Goal: Information Seeking & Learning: Learn about a topic

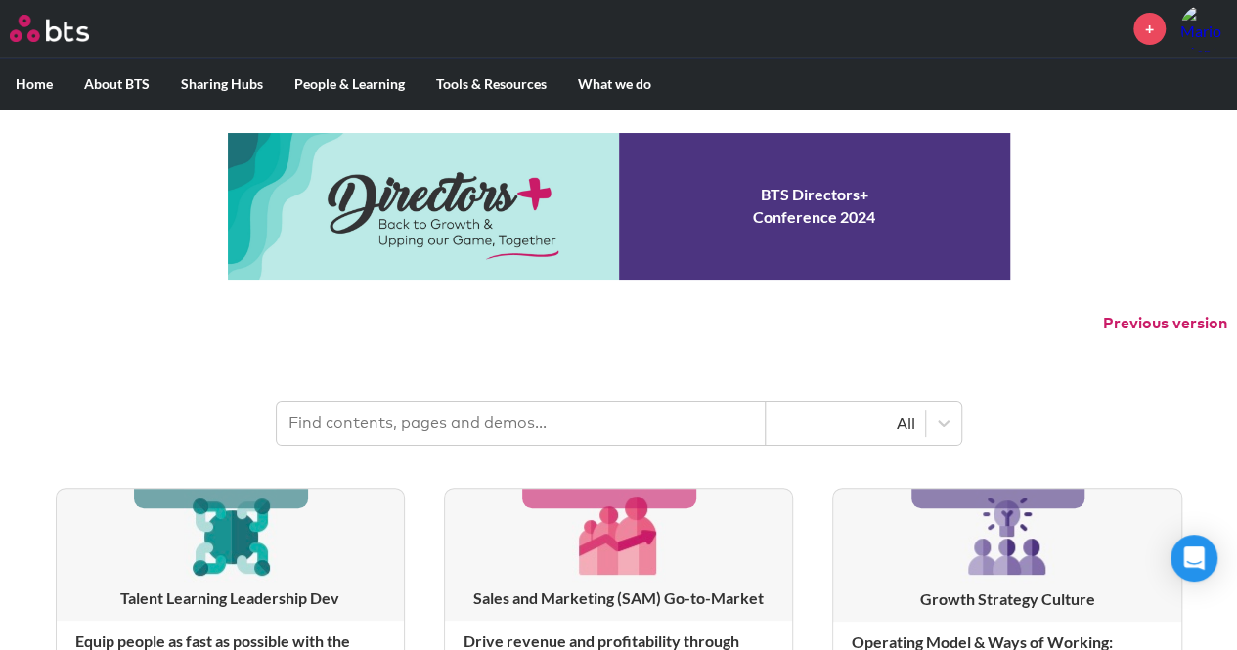
click at [680, 417] on input "text" at bounding box center [521, 423] width 489 height 43
type input "hexagon"
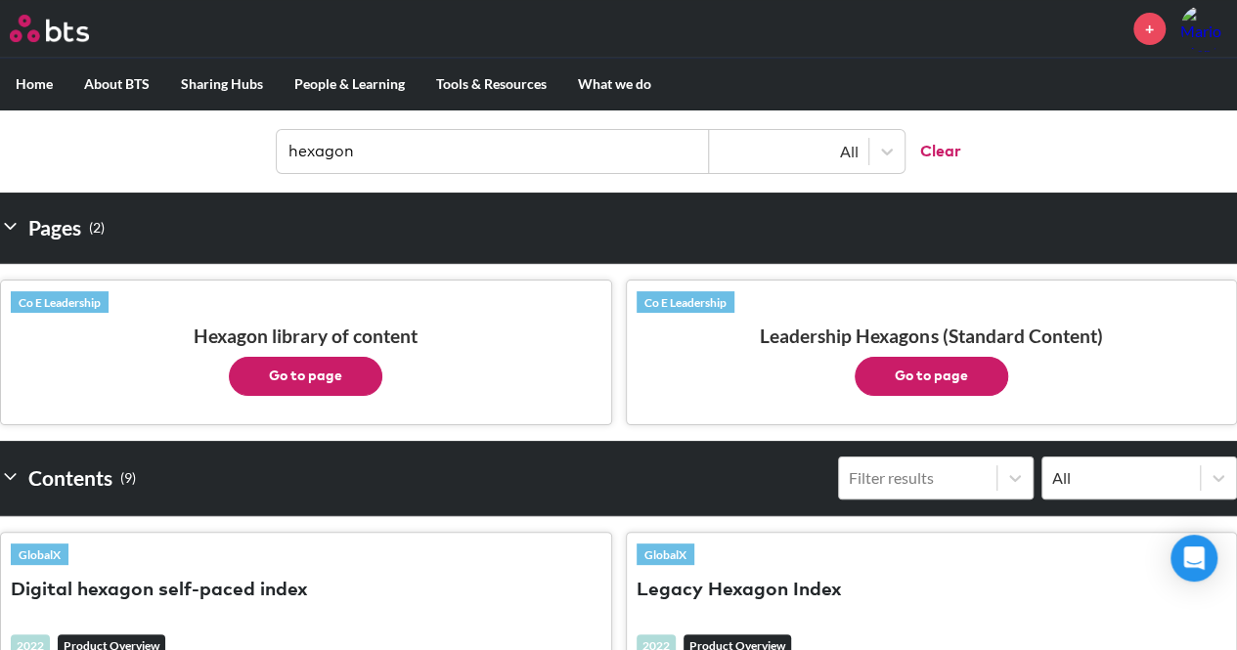
scroll to position [293, 0]
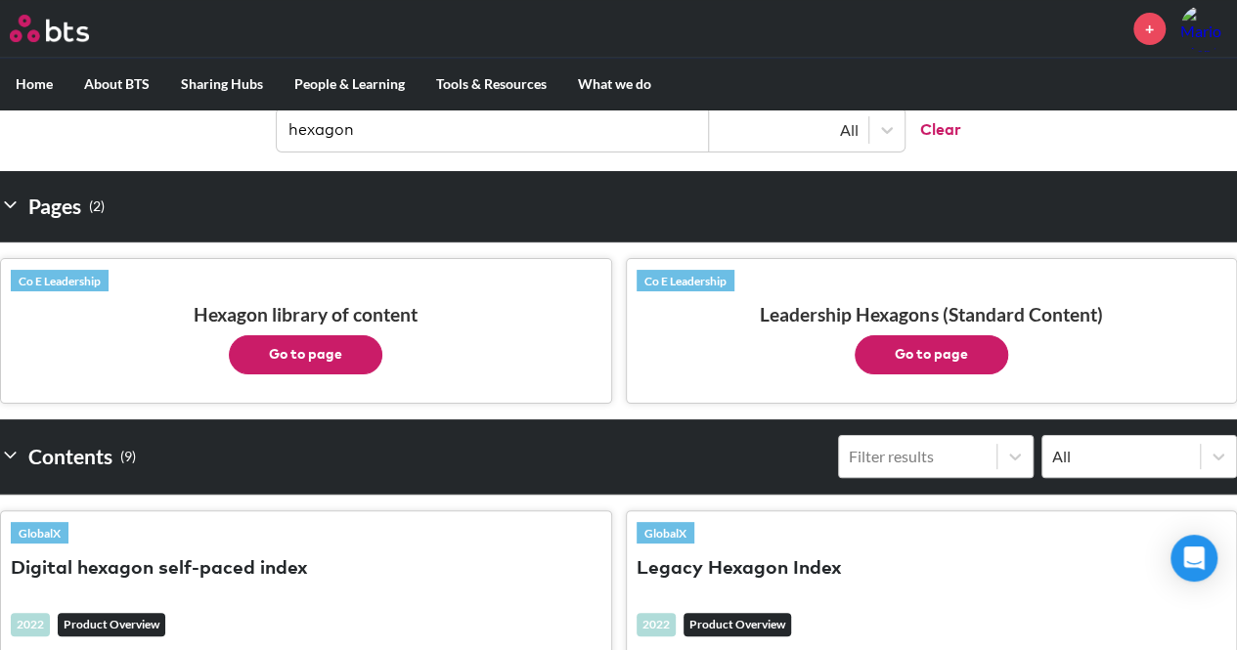
click at [887, 361] on button "Go to page" at bounding box center [930, 354] width 153 height 39
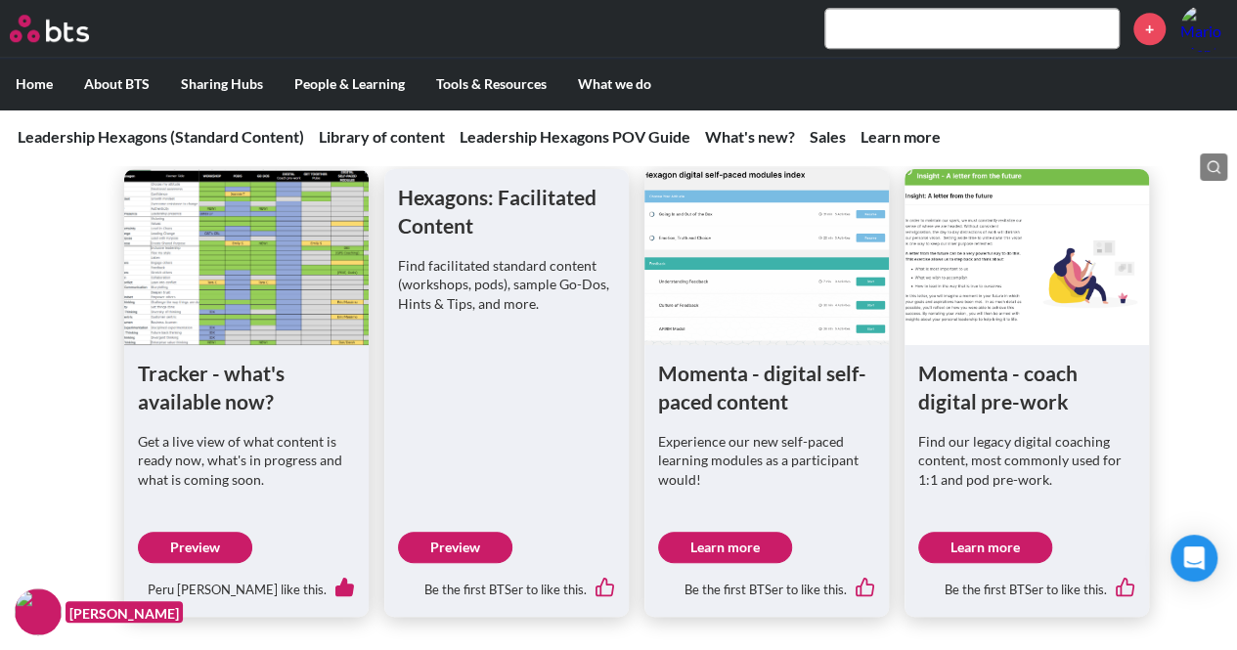
scroll to position [978, 0]
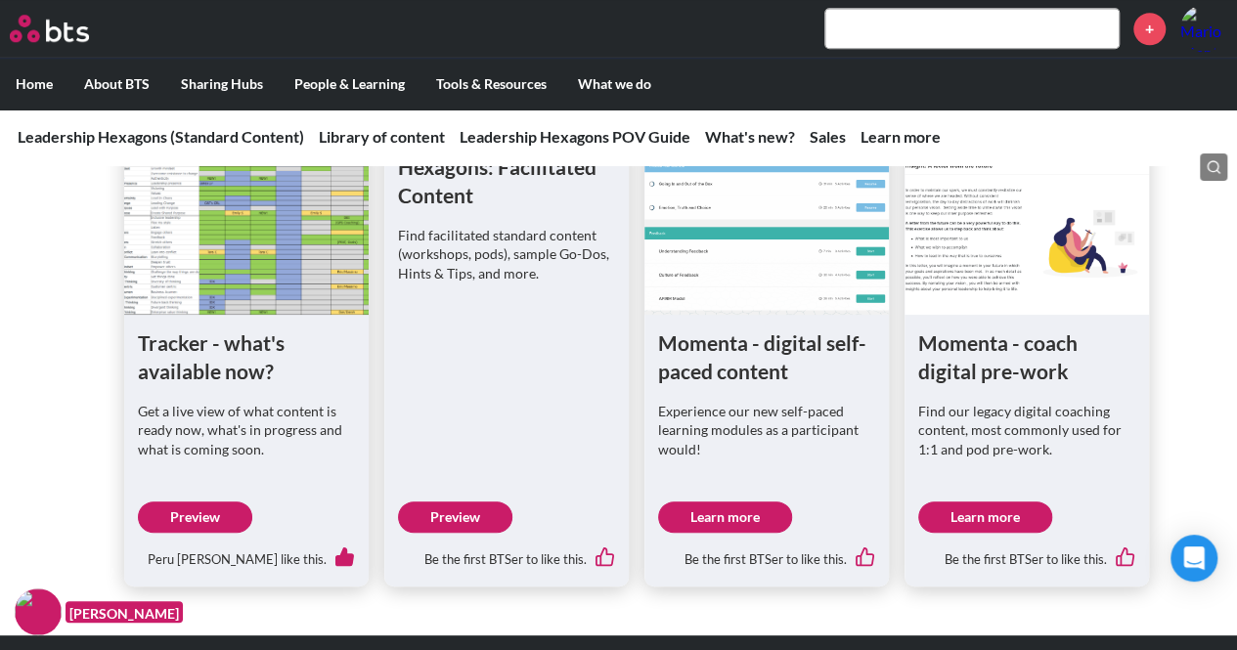
click at [478, 513] on link "Preview" at bounding box center [455, 516] width 114 height 31
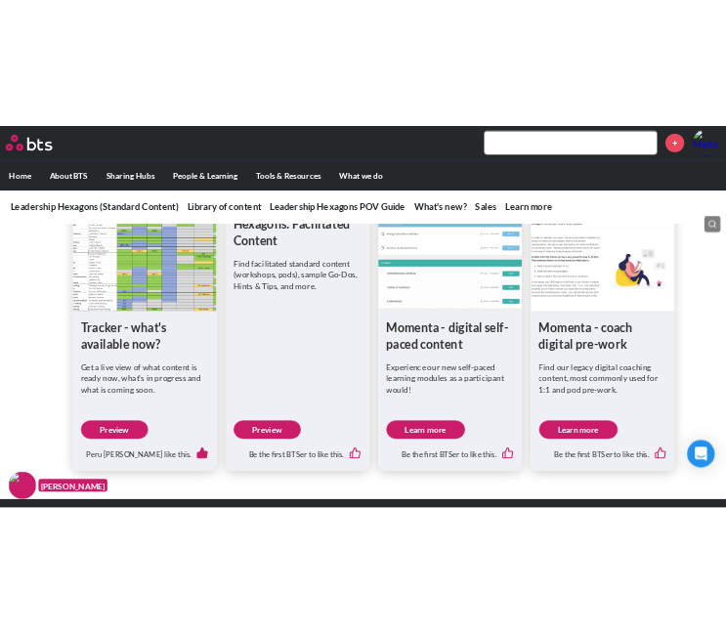
scroll to position [1046, 0]
